Goal: Task Accomplishment & Management: Manage account settings

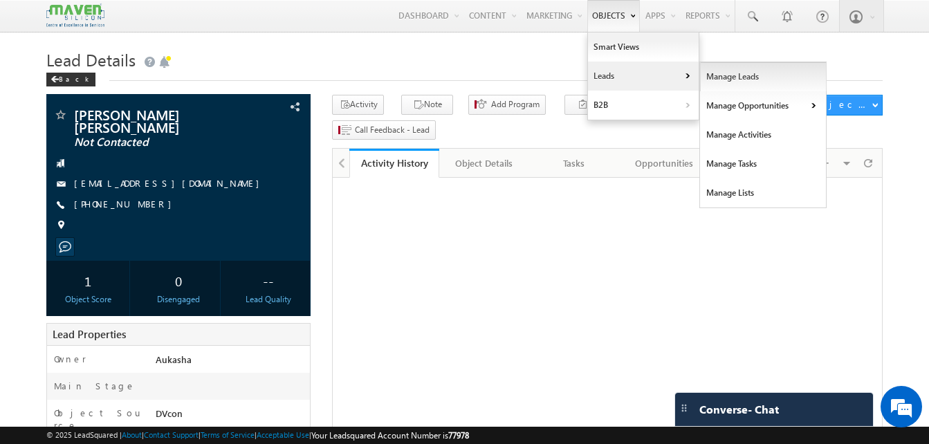
click at [738, 74] on link "Manage Leads" at bounding box center [763, 76] width 127 height 29
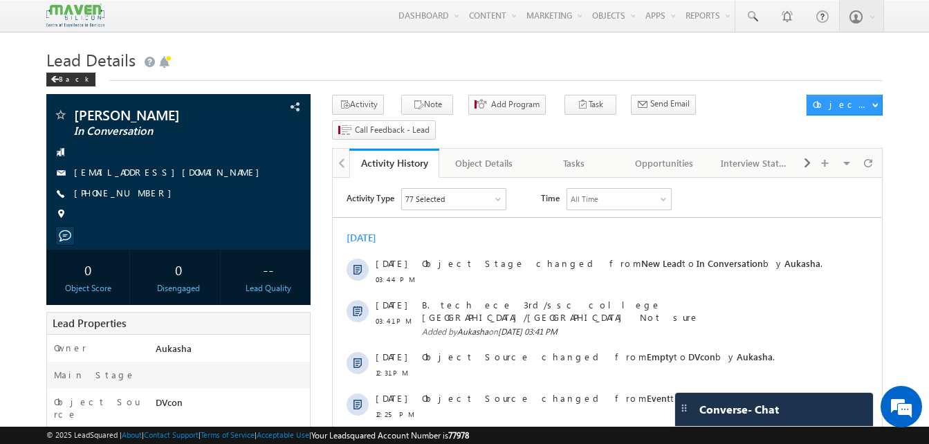
click at [290, 49] on h1 "Lead Details" at bounding box center [464, 58] width 836 height 27
click at [757, 21] on span at bounding box center [752, 17] width 14 height 14
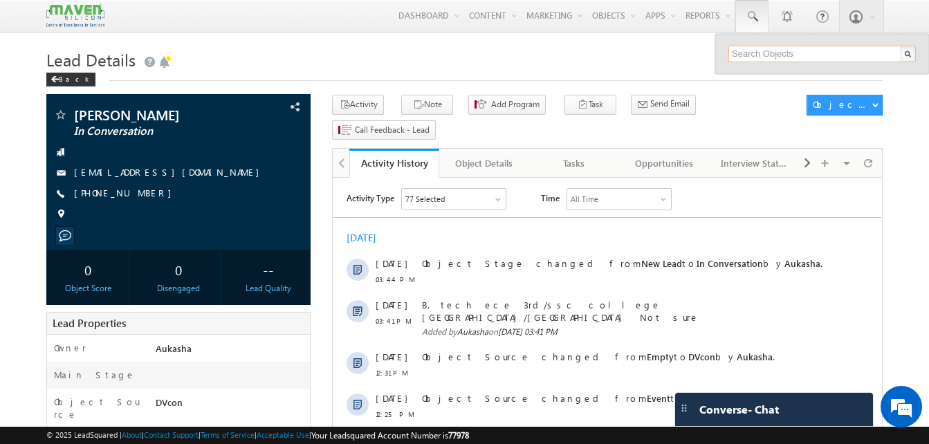
click at [769, 54] on input "text" at bounding box center [821, 54] width 187 height 17
paste input "9611873039"
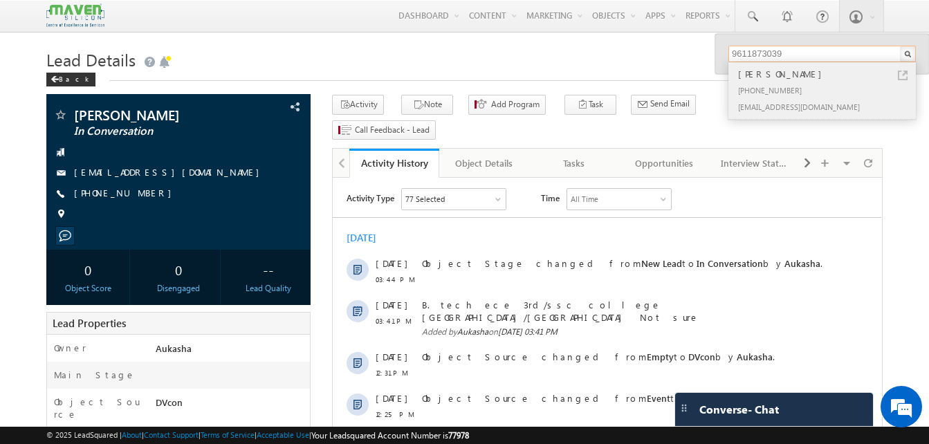
type input "9611873039"
click at [901, 76] on link at bounding box center [903, 76] width 10 height 10
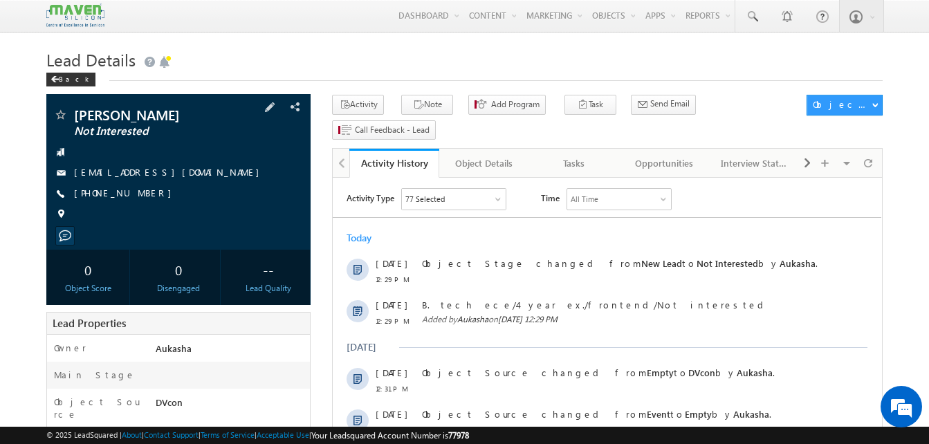
drag, startPoint x: 150, startPoint y: 193, endPoint x: 141, endPoint y: 195, distance: 9.2
click at [141, 195] on div "+91-9611873039" at bounding box center [178, 194] width 250 height 14
copy div "+91-9611873039"
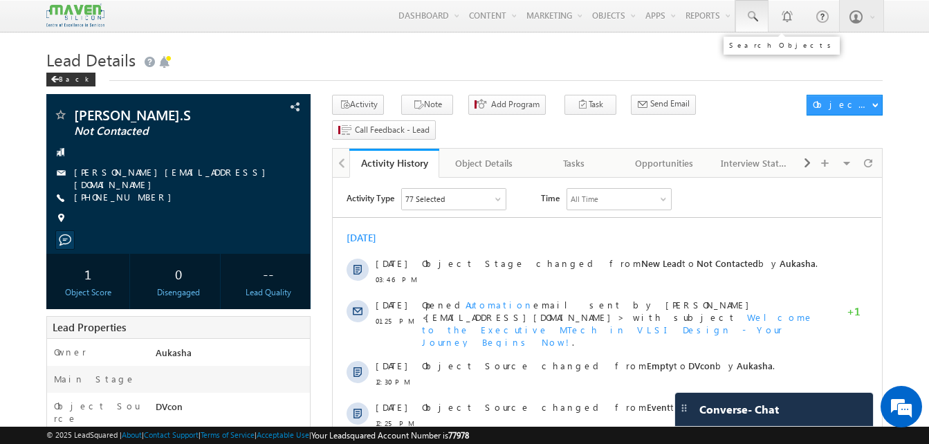
click at [753, 10] on span at bounding box center [752, 17] width 14 height 14
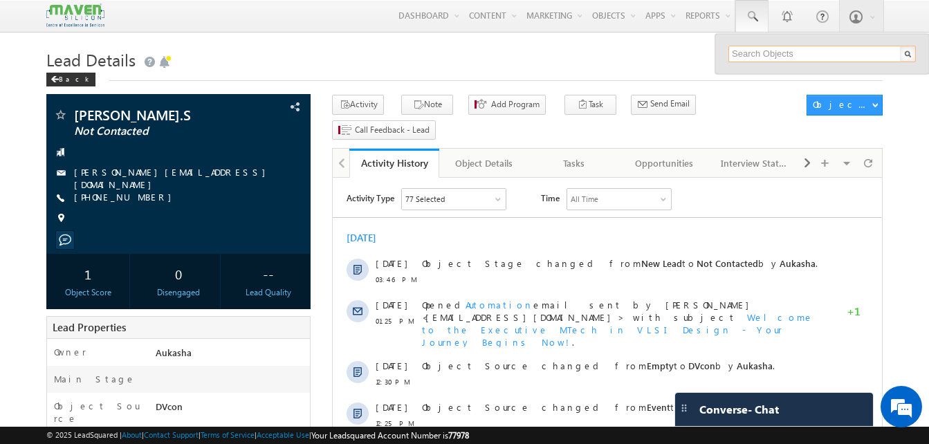
click at [766, 55] on input "text" at bounding box center [821, 54] width 187 height 17
paste input "6362284059"
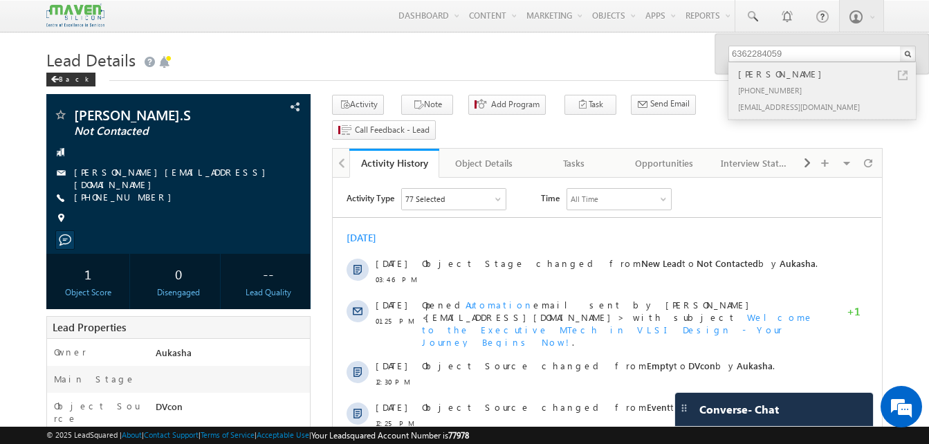
click at [903, 74] on link at bounding box center [903, 76] width 10 height 10
click at [815, 53] on input "6362284059" at bounding box center [821, 54] width 187 height 17
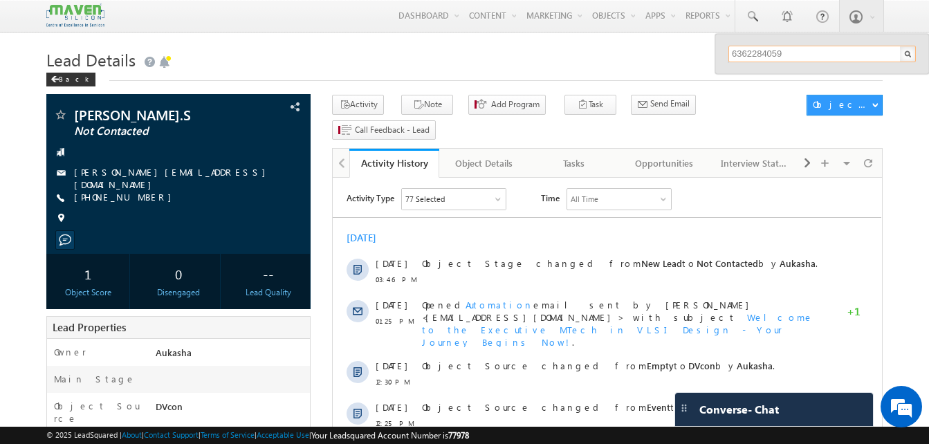
paste input "9739183776"
type input "9739183776"
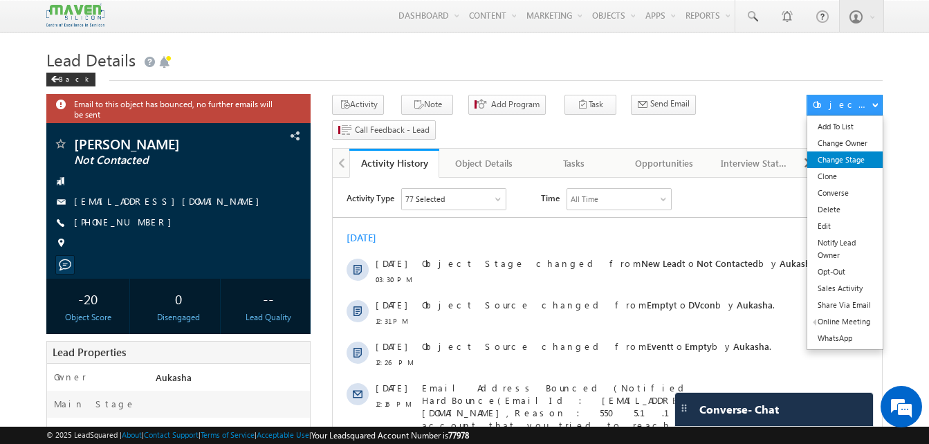
click at [860, 159] on link "Change Stage" at bounding box center [844, 159] width 75 height 17
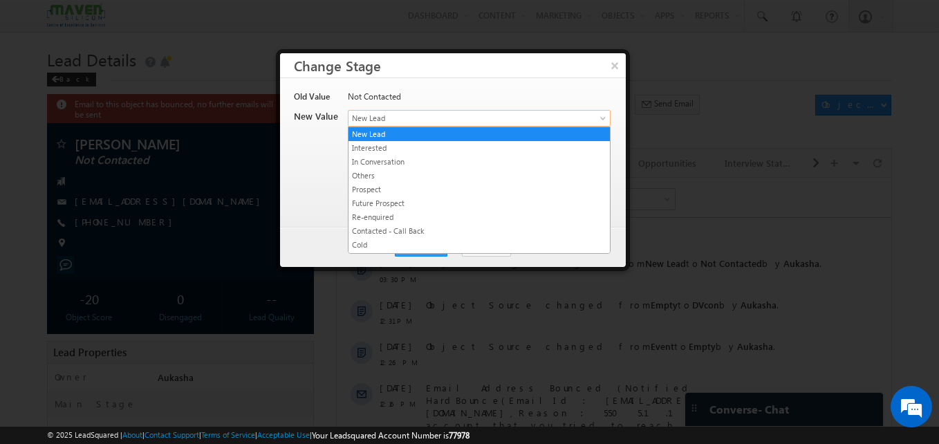
click at [418, 113] on span "New Lead" at bounding box center [457, 118] width 216 height 12
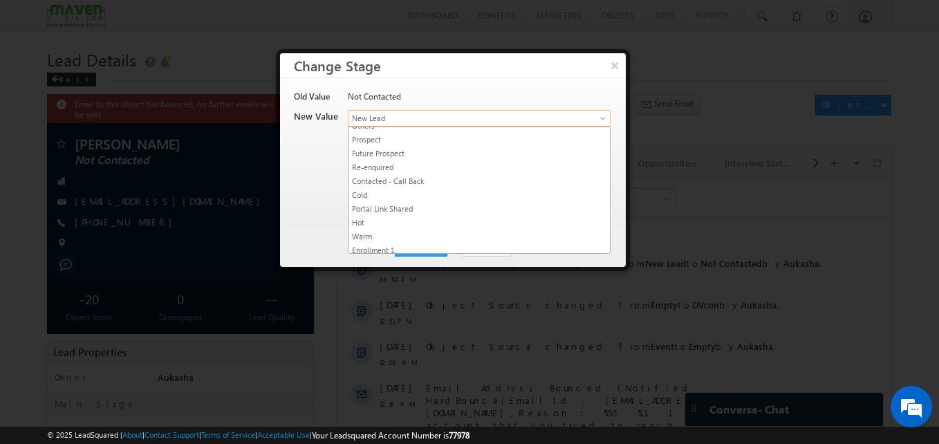
scroll to position [49, 0]
click at [403, 232] on link "Warm" at bounding box center [479, 237] width 261 height 12
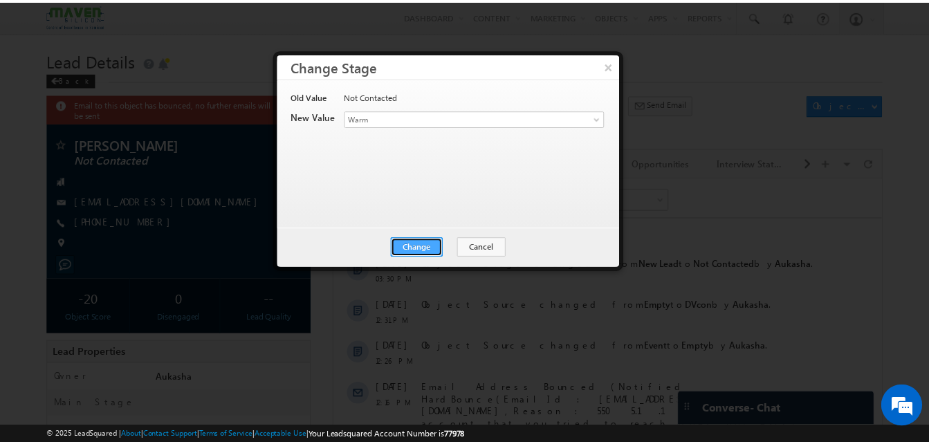
scroll to position [0, 0]
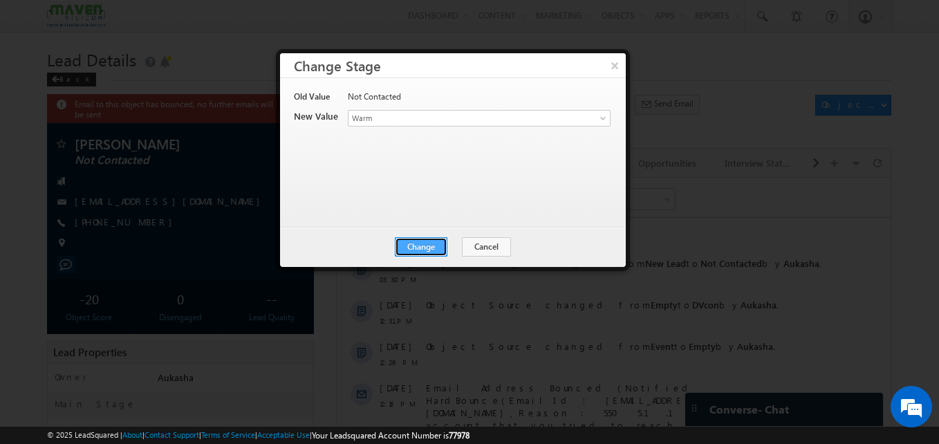
click at [418, 248] on button "Change" at bounding box center [421, 246] width 53 height 19
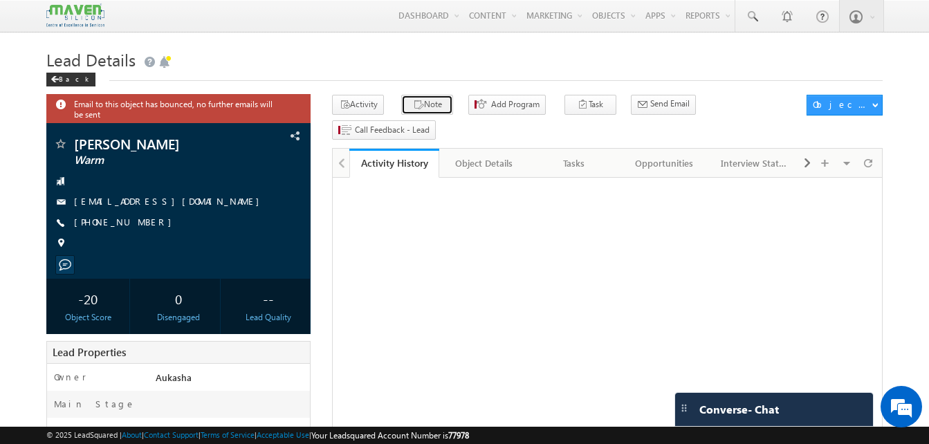
click at [413, 114] on button "Note" at bounding box center [427, 105] width 52 height 20
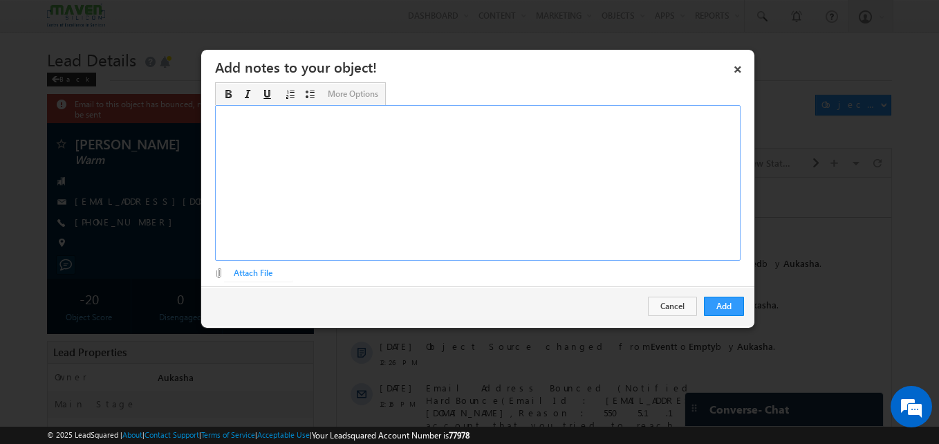
click at [489, 122] on div "Rich Text Editor, Description-inline-editor-div" at bounding box center [478, 183] width 526 height 156
paste div "Rich Text Editor, Description-inline-editor-div"
click at [732, 308] on button "Add" at bounding box center [724, 306] width 40 height 19
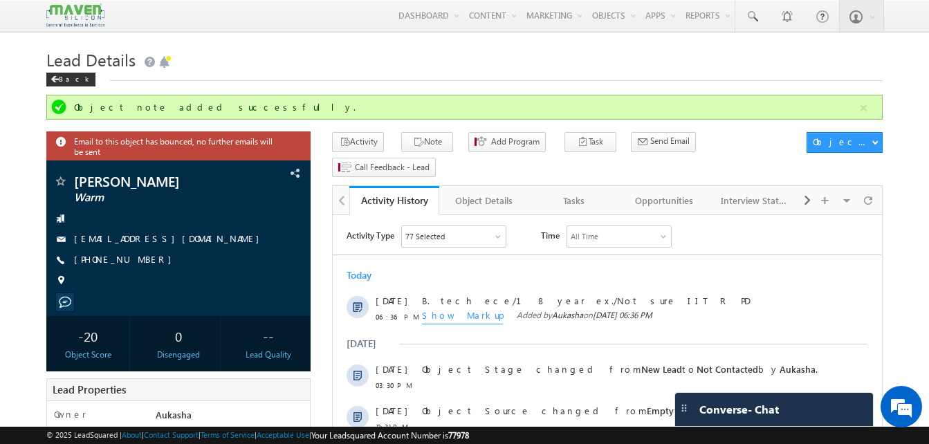
click at [466, 72] on h1 "Lead Details" at bounding box center [464, 58] width 836 height 27
click at [363, 61] on h1 "Lead Details" at bounding box center [464, 58] width 836 height 27
click at [508, 84] on div "Lead Details Back" at bounding box center [464, 70] width 836 height 50
